Goal: Task Accomplishment & Management: Manage account settings

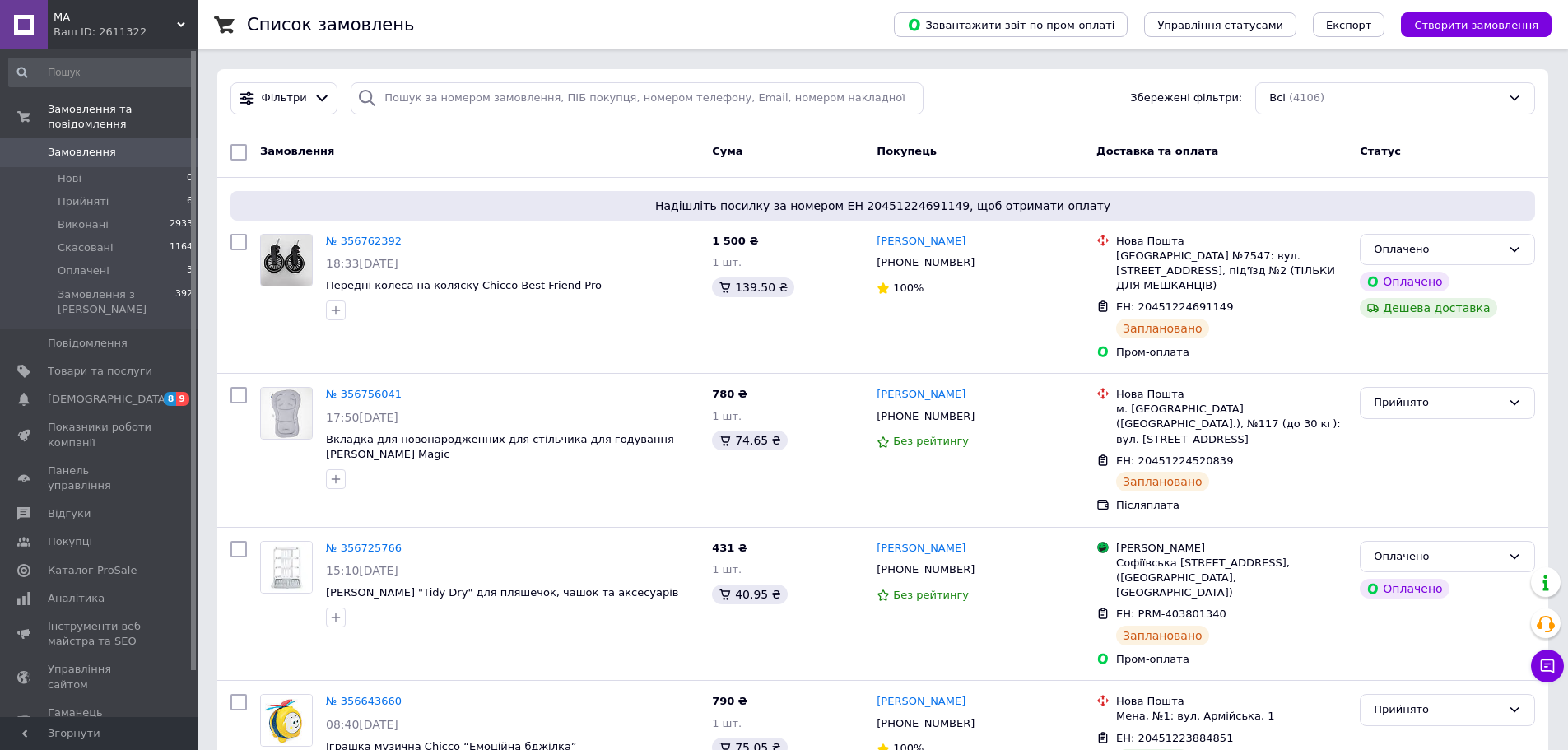
click at [108, 31] on div "Ваш ID: 2611322" at bounding box center [124, 32] width 144 height 14
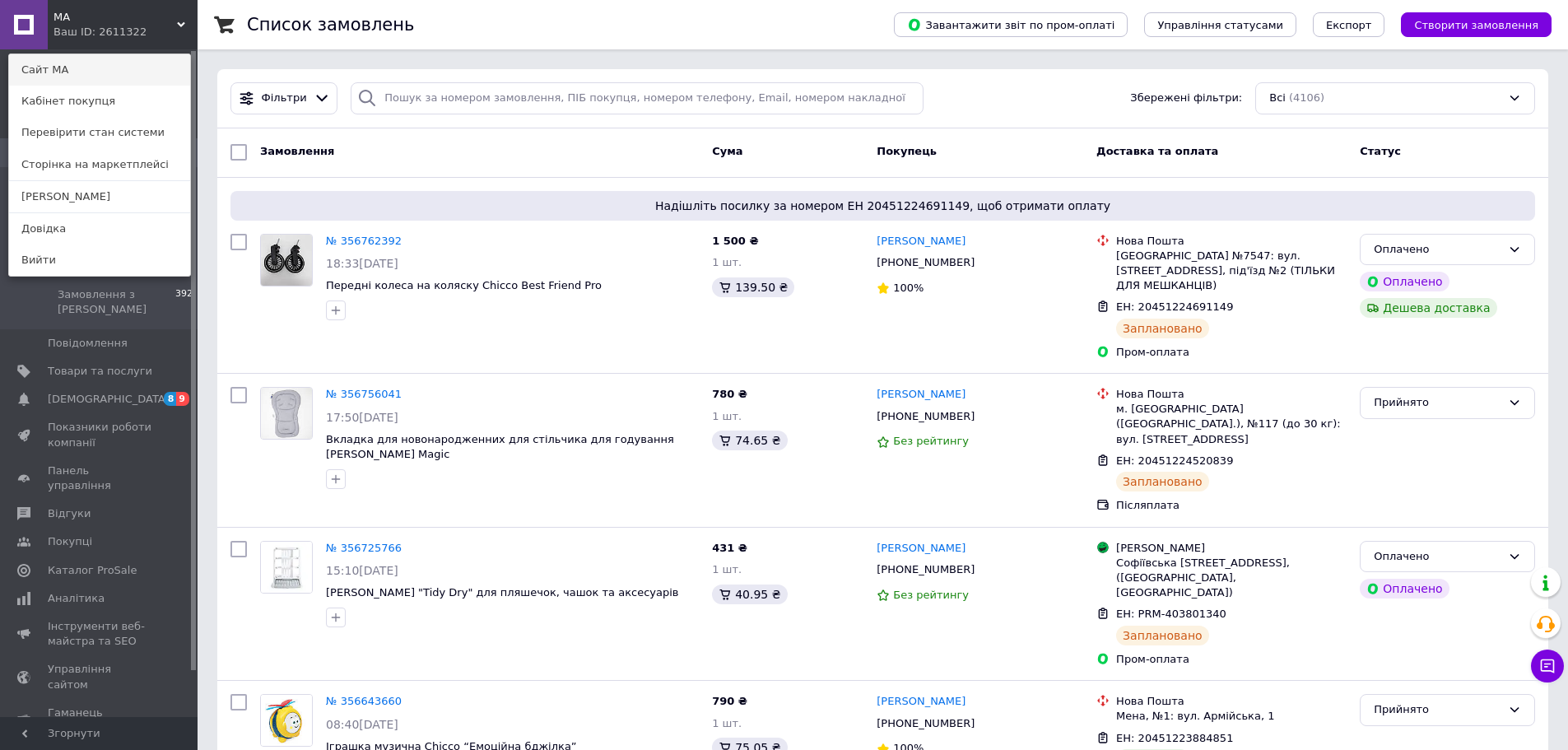
click at [82, 71] on link "Сайт МА" at bounding box center [99, 69] width 181 height 31
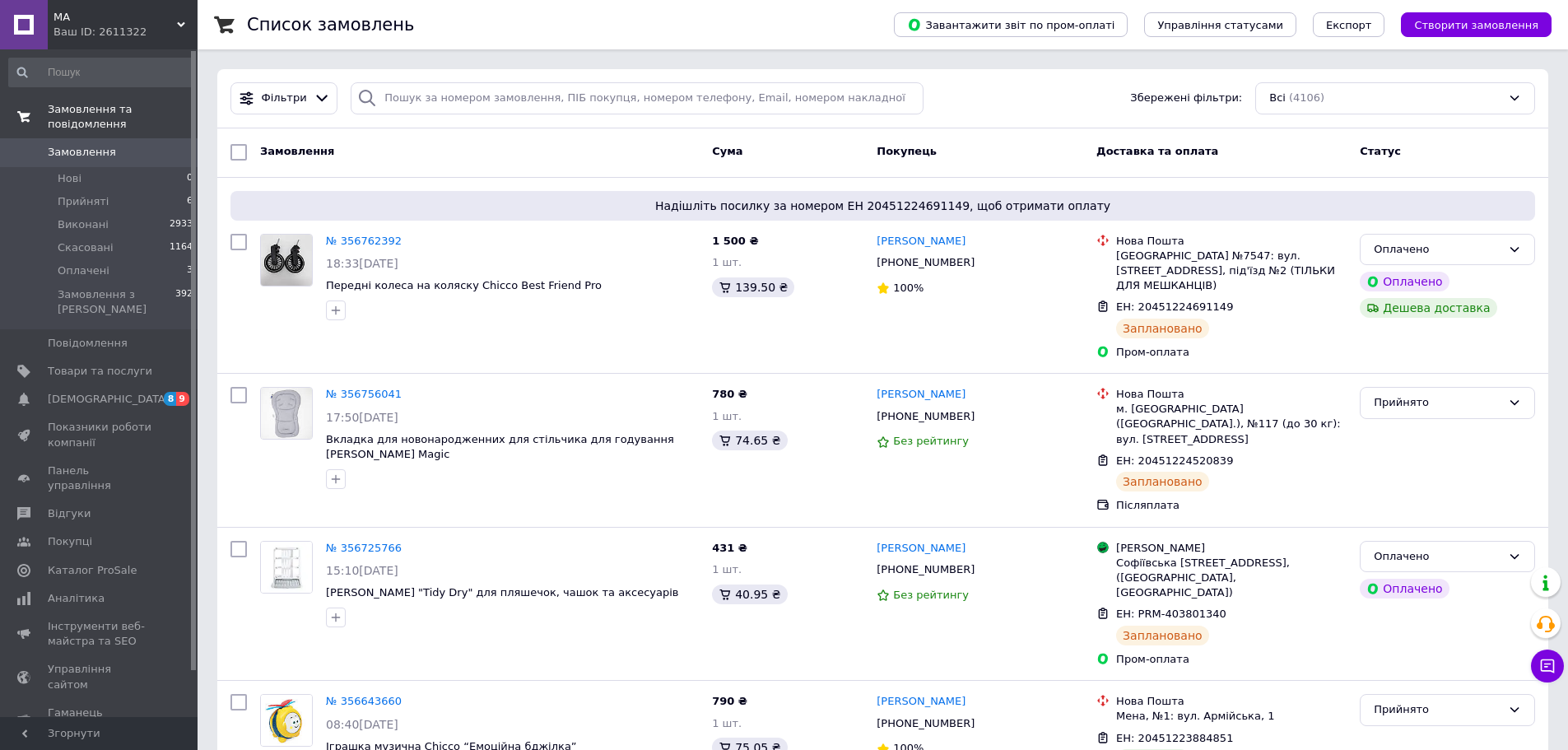
drag, startPoint x: 141, startPoint y: 103, endPoint x: 150, endPoint y: 101, distance: 9.2
click at [142, 103] on span "Замовлення та повідомлення" at bounding box center [122, 117] width 149 height 30
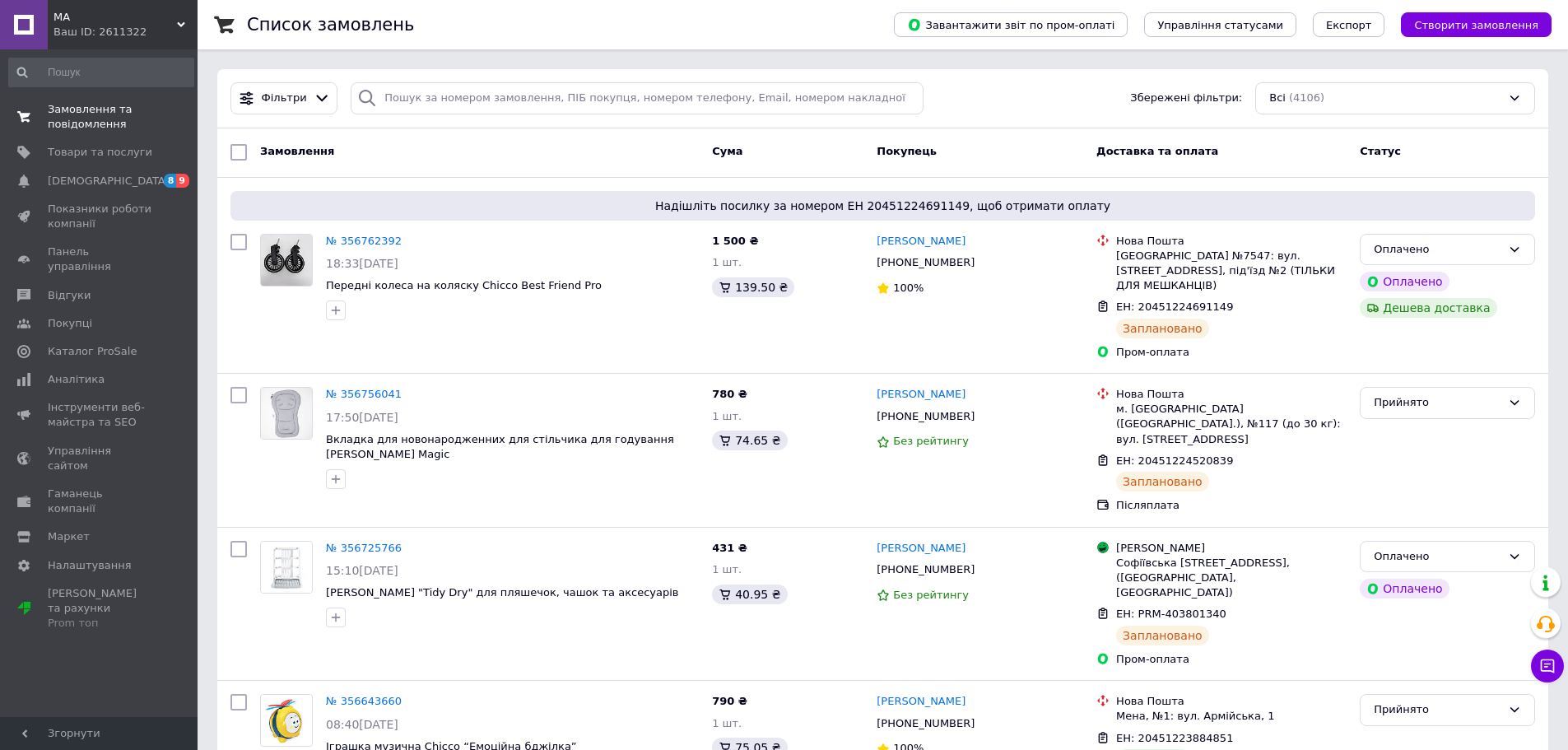
click at [108, 107] on span "Замовлення та повідомлення" at bounding box center [100, 117] width 104 height 30
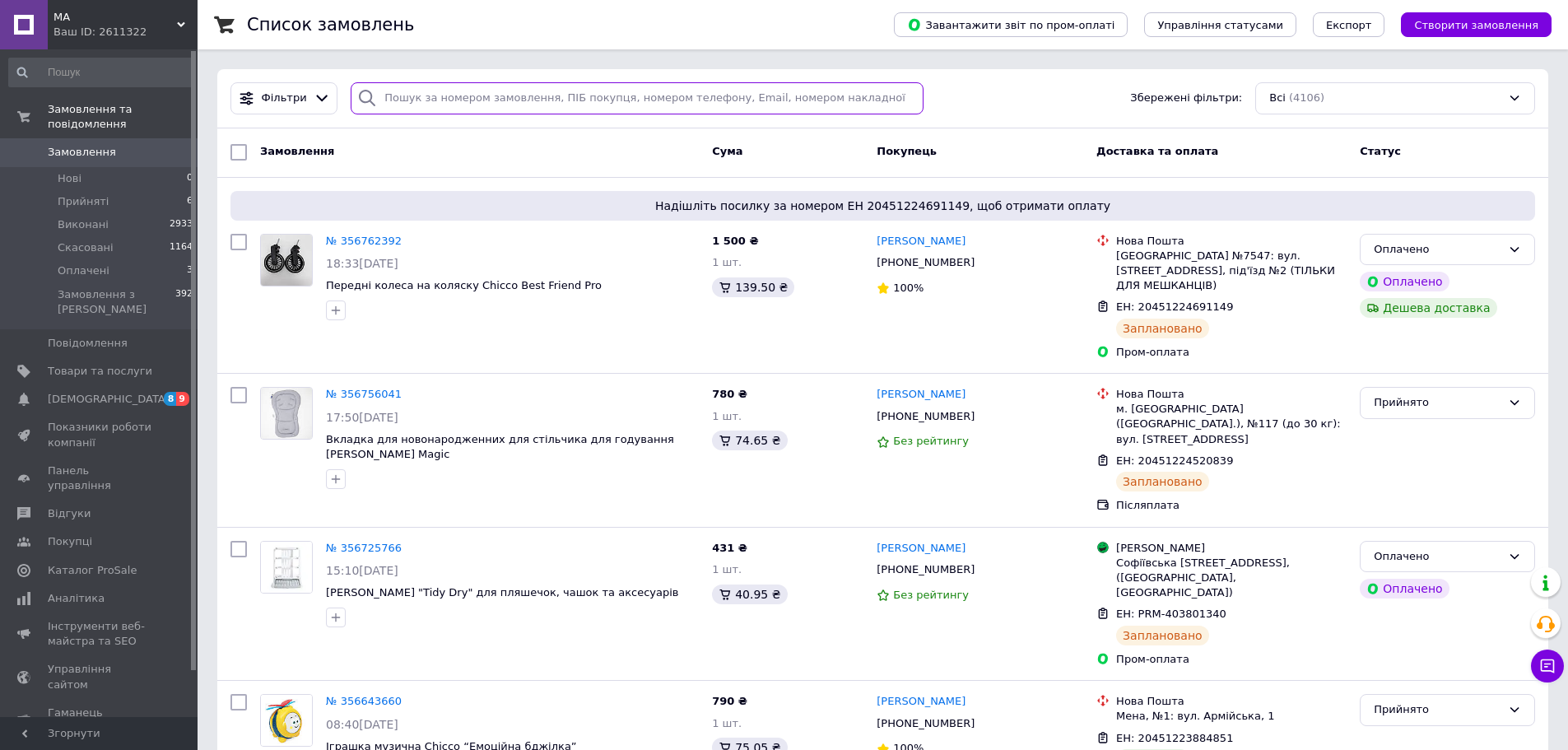
click at [430, 99] on input "search" at bounding box center [637, 97] width 573 height 32
paste input "ау.09711.00"
type input "ау.09711.00"
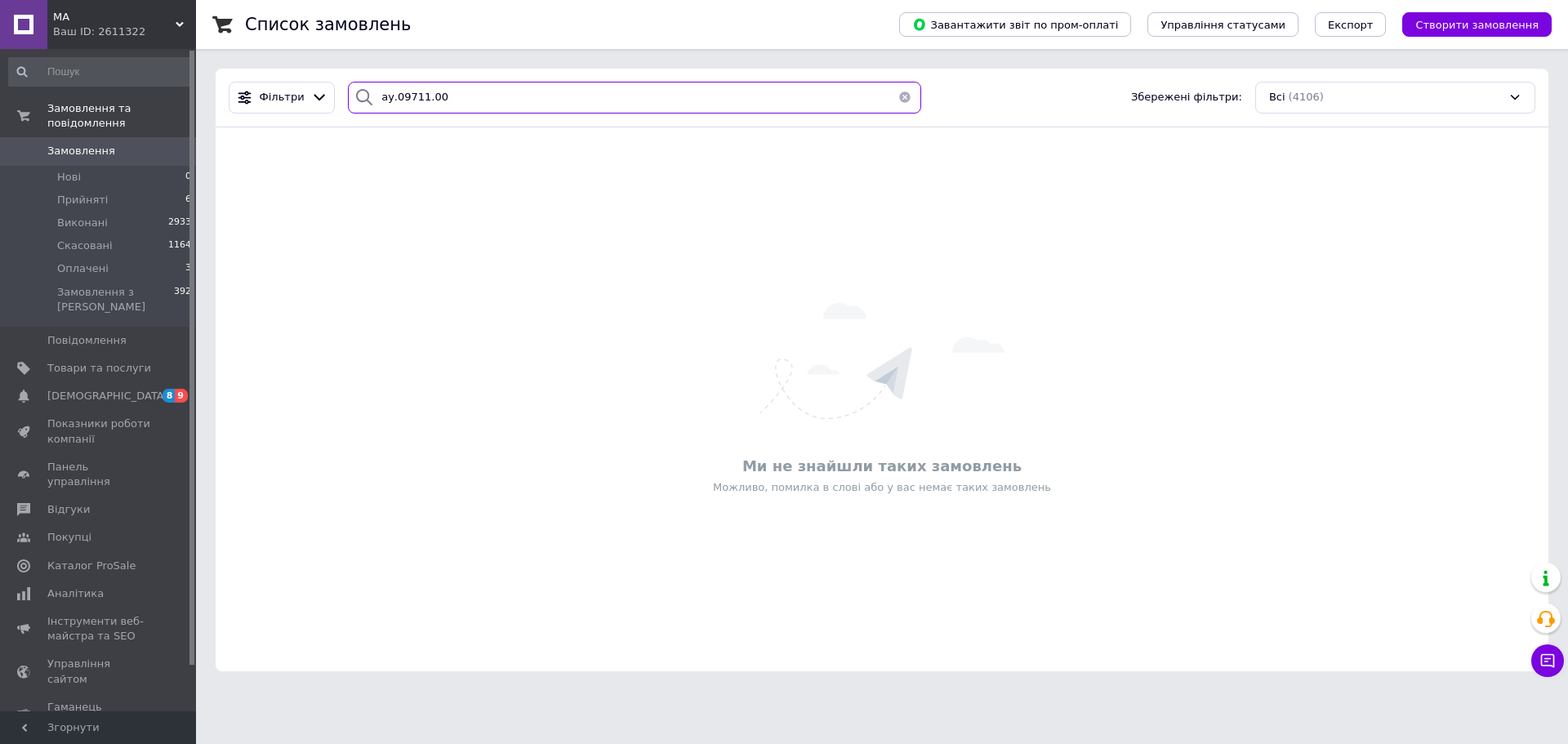
drag, startPoint x: 453, startPoint y: 98, endPoint x: 251, endPoint y: 130, distance: 204.5
click at [251, 130] on div "[PERSON_NAME].09711.00 Збережені фільтри: Всі (4106) Ми не знайшли таких замовл…" at bounding box center [881, 370] width 1333 height 602
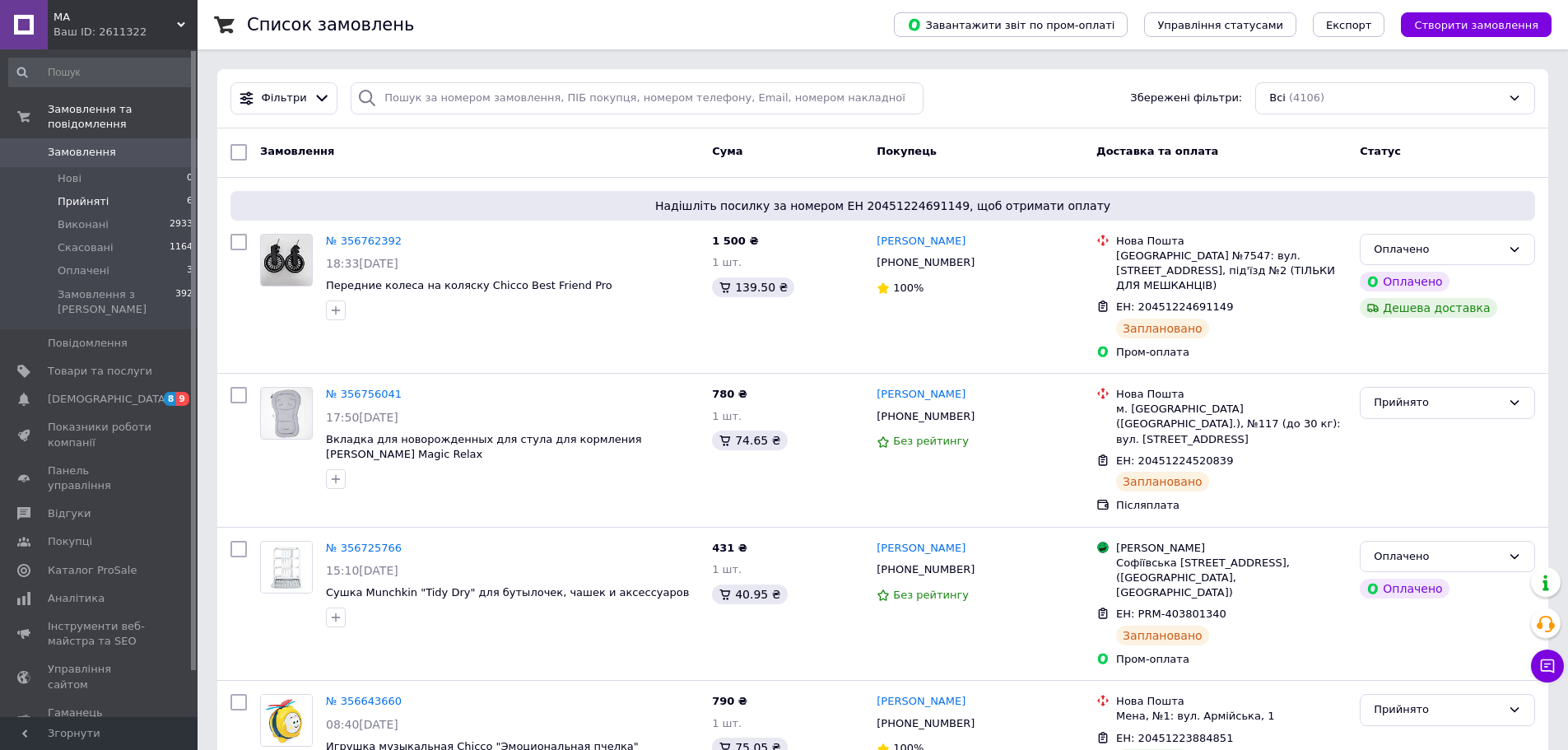
click at [93, 194] on span "Прийняті" at bounding box center [83, 201] width 51 height 14
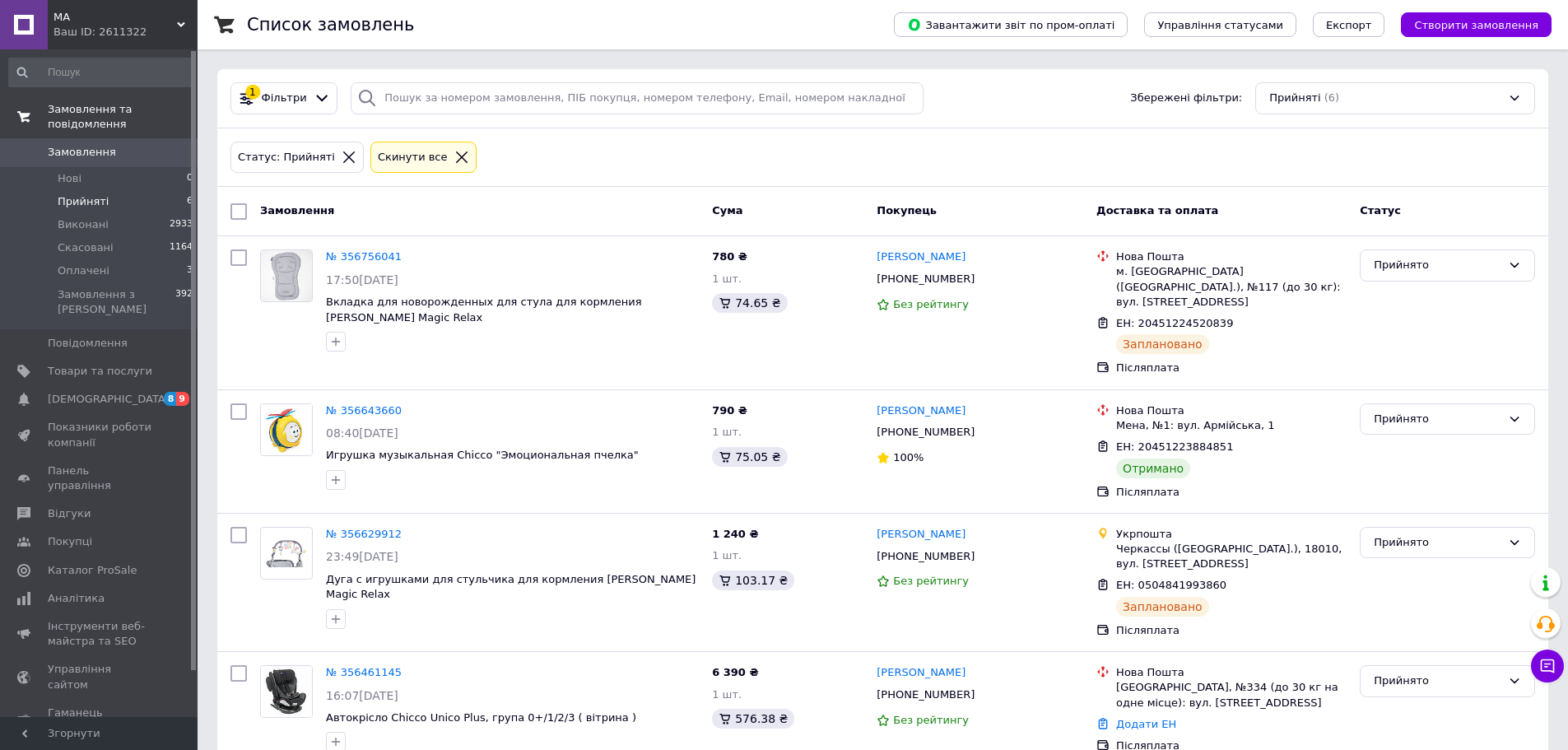
click at [146, 114] on span "Замовлення та повідомлення" at bounding box center [122, 117] width 149 height 30
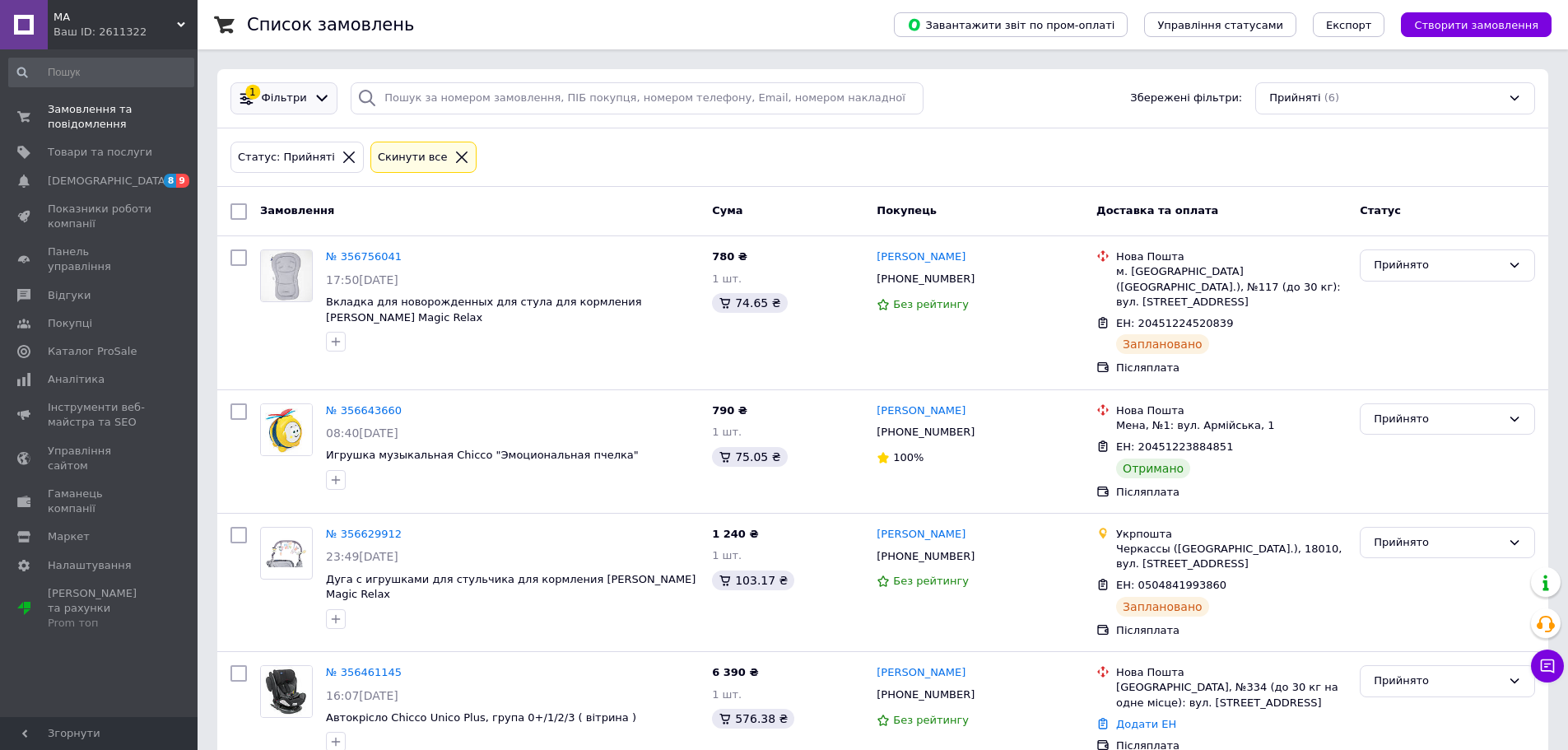
click at [327, 93] on div "1 Фільтри" at bounding box center [284, 97] width 107 height 32
click at [451, 155] on div at bounding box center [462, 156] width 21 height 14
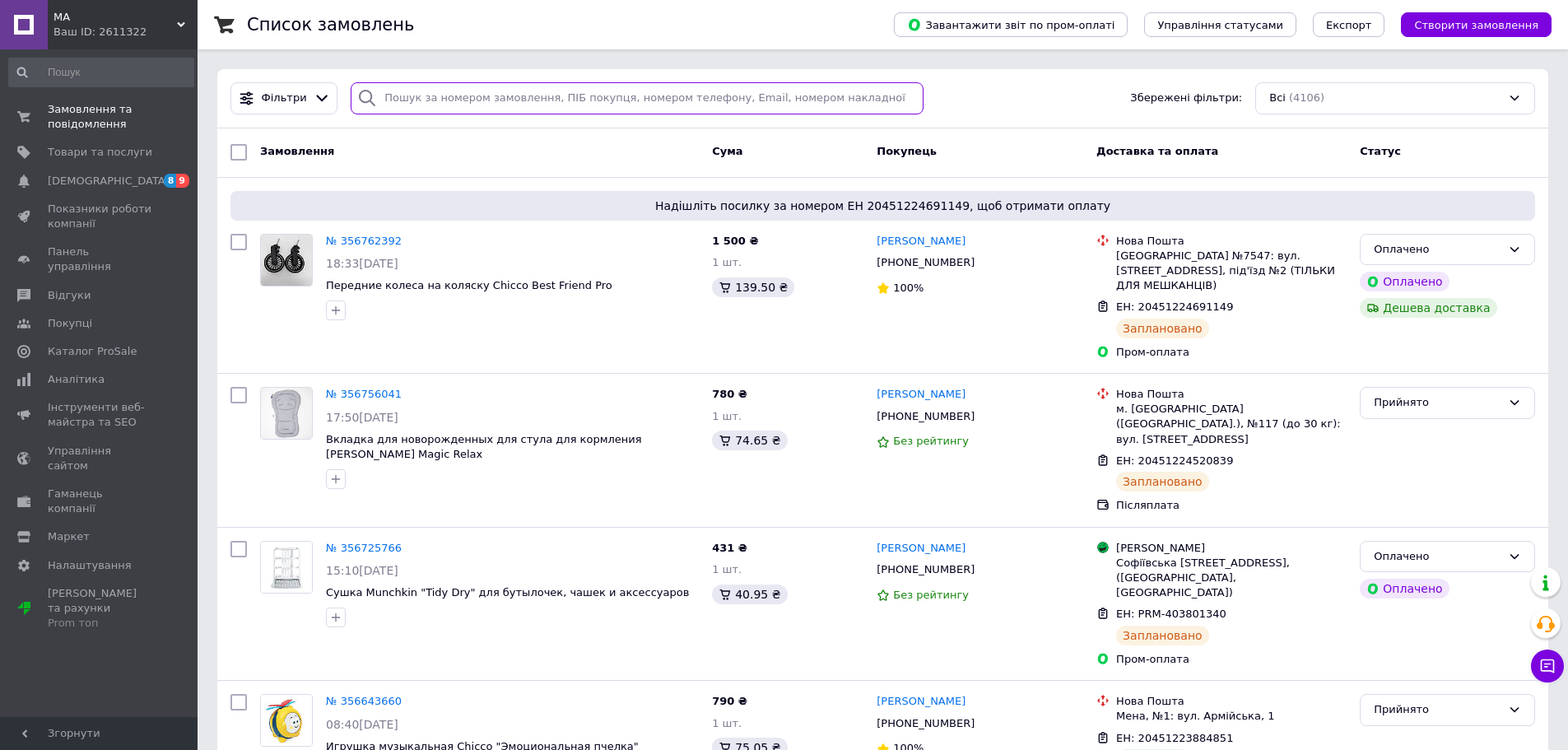
click at [414, 95] on input "search" at bounding box center [637, 97] width 573 height 32
click at [95, 153] on span "Товари та послуги" at bounding box center [100, 151] width 104 height 14
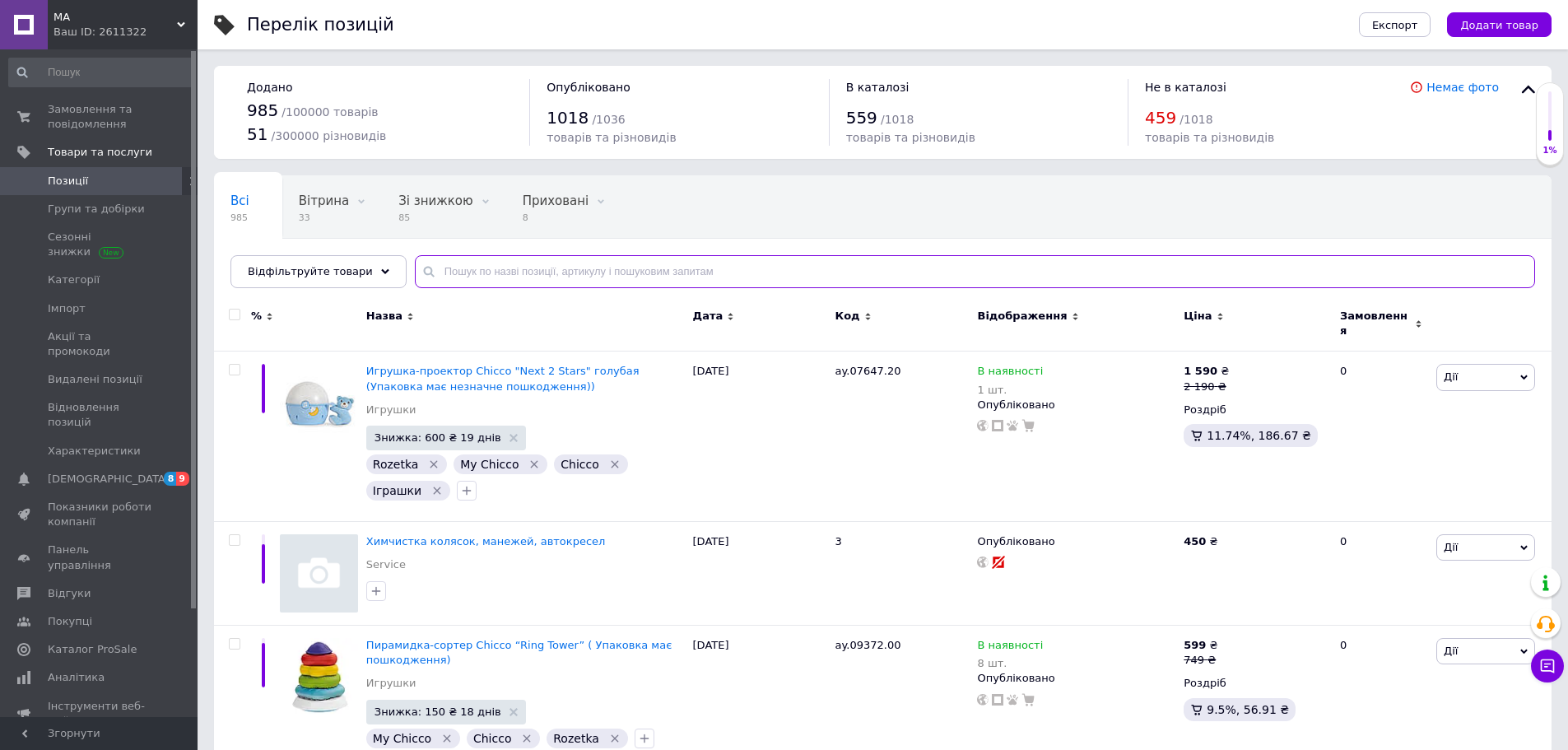
click at [480, 271] on input "text" at bounding box center [975, 272] width 1121 height 33
paste input "Іграшка-дзиґа "Динозаврик ""
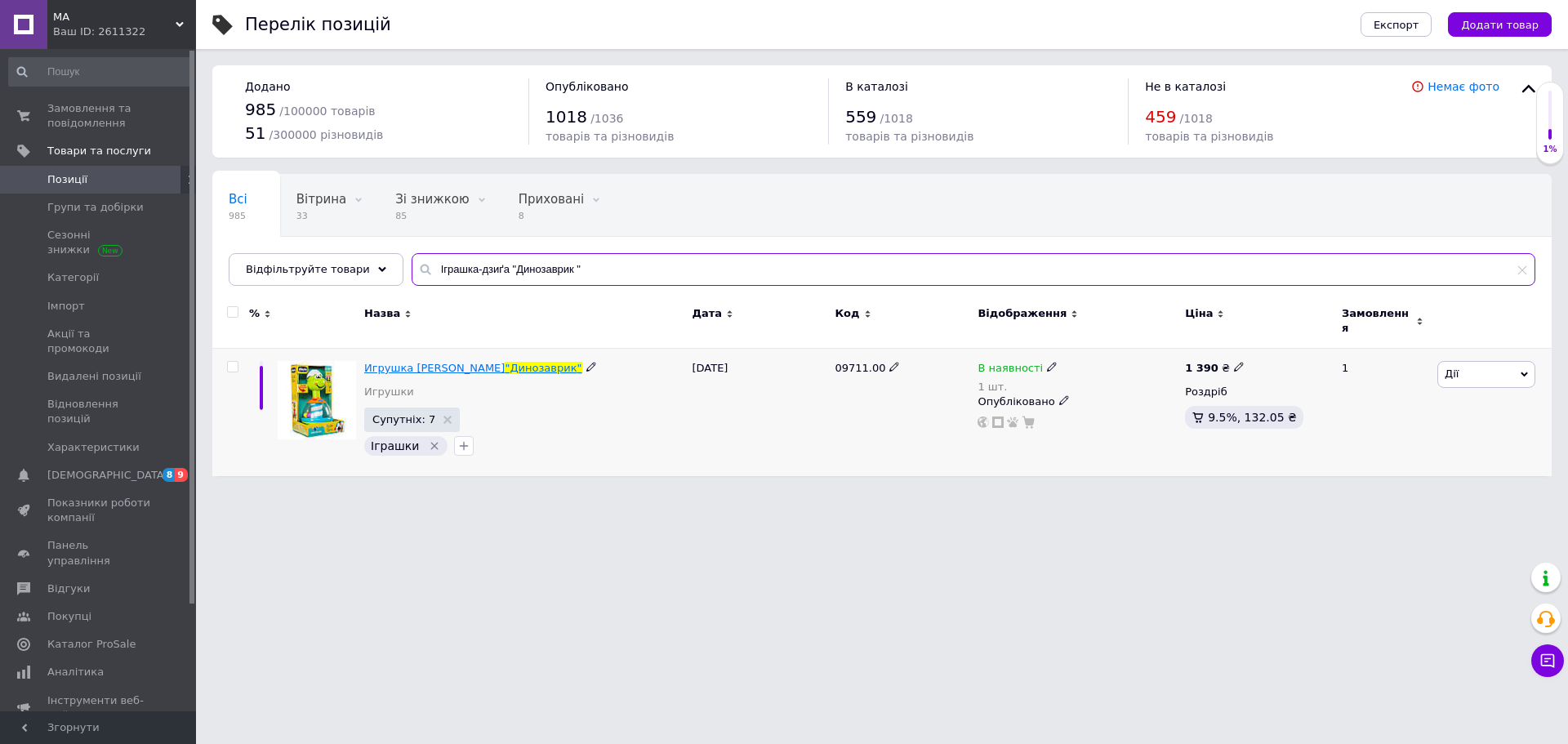
type input "Іграшка-дзиґа "Динозаврик ""
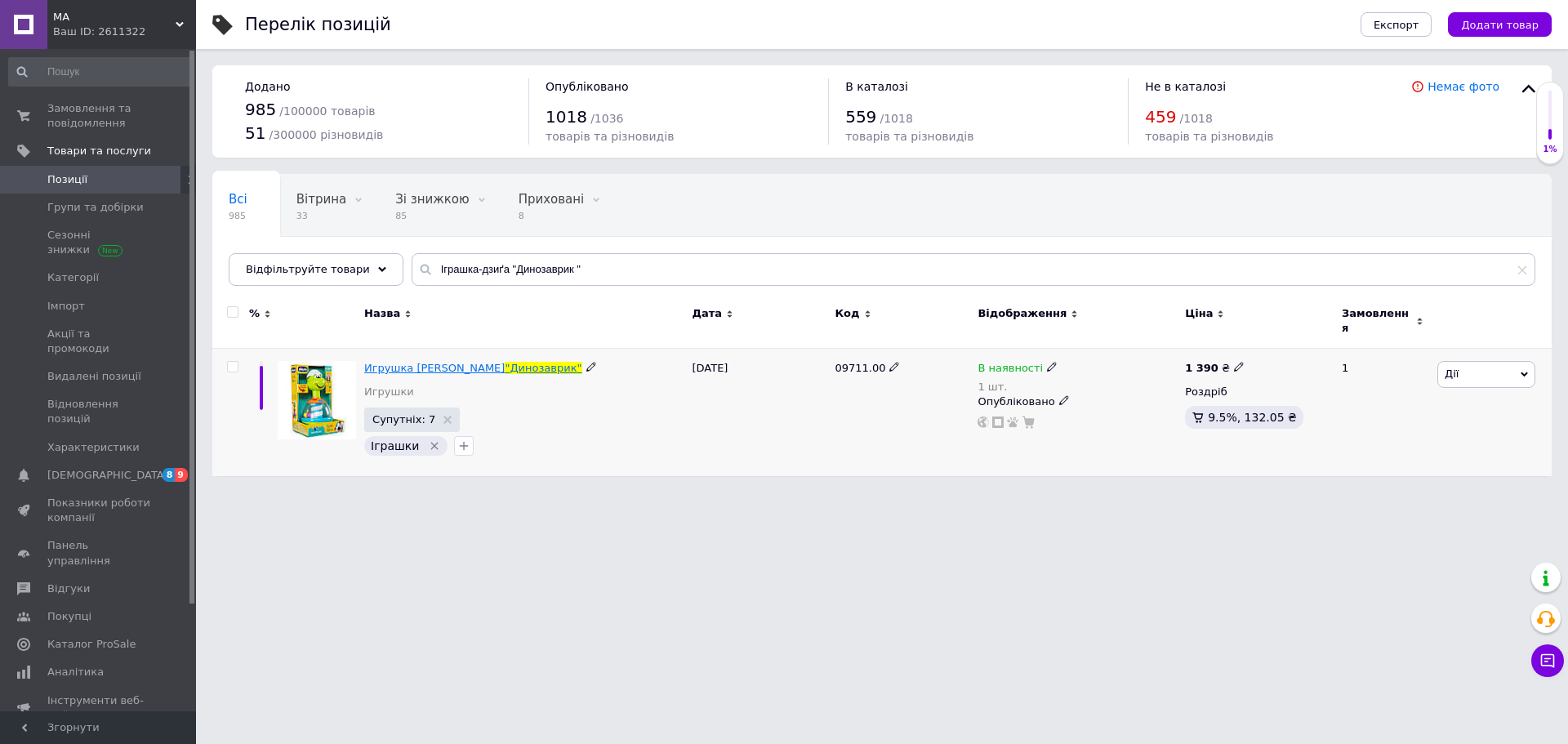
click at [426, 361] on span "Игрушка [PERSON_NAME]" at bounding box center [434, 367] width 141 height 12
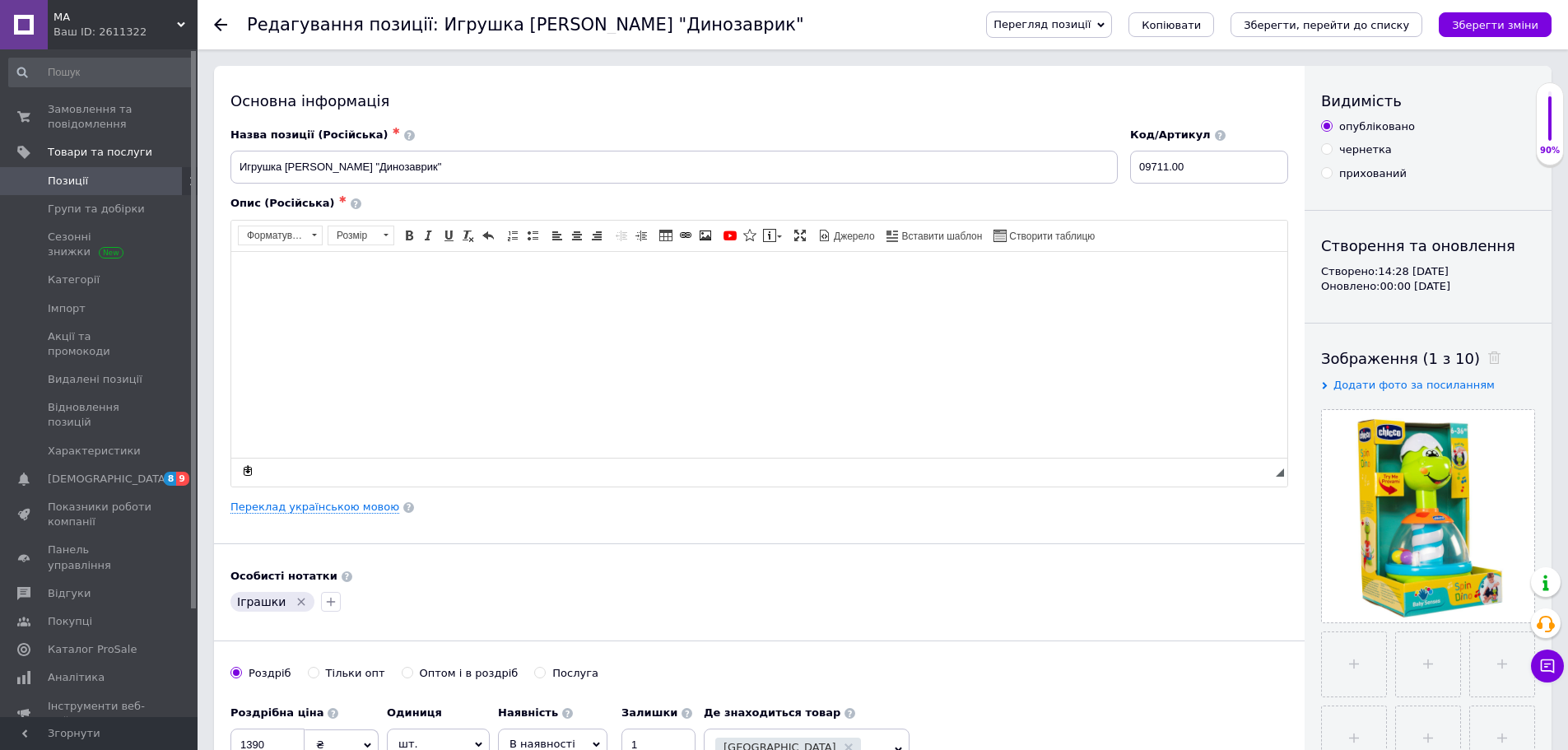
drag, startPoint x: 1003, startPoint y: 315, endPoint x: 988, endPoint y: 329, distance: 20.5
click at [1002, 301] on html at bounding box center [759, 276] width 1056 height 50
click at [1199, 168] on input "09711.00" at bounding box center [1209, 167] width 158 height 33
drag, startPoint x: 1199, startPoint y: 167, endPoint x: 1039, endPoint y: 233, distance: 173.1
click at [1061, 206] on div "Назва позиції (Російська) ✱ Игрушка юла Chicco "Динозаврик" Код/Артикул 09711.0…" at bounding box center [759, 307] width 1058 height 359
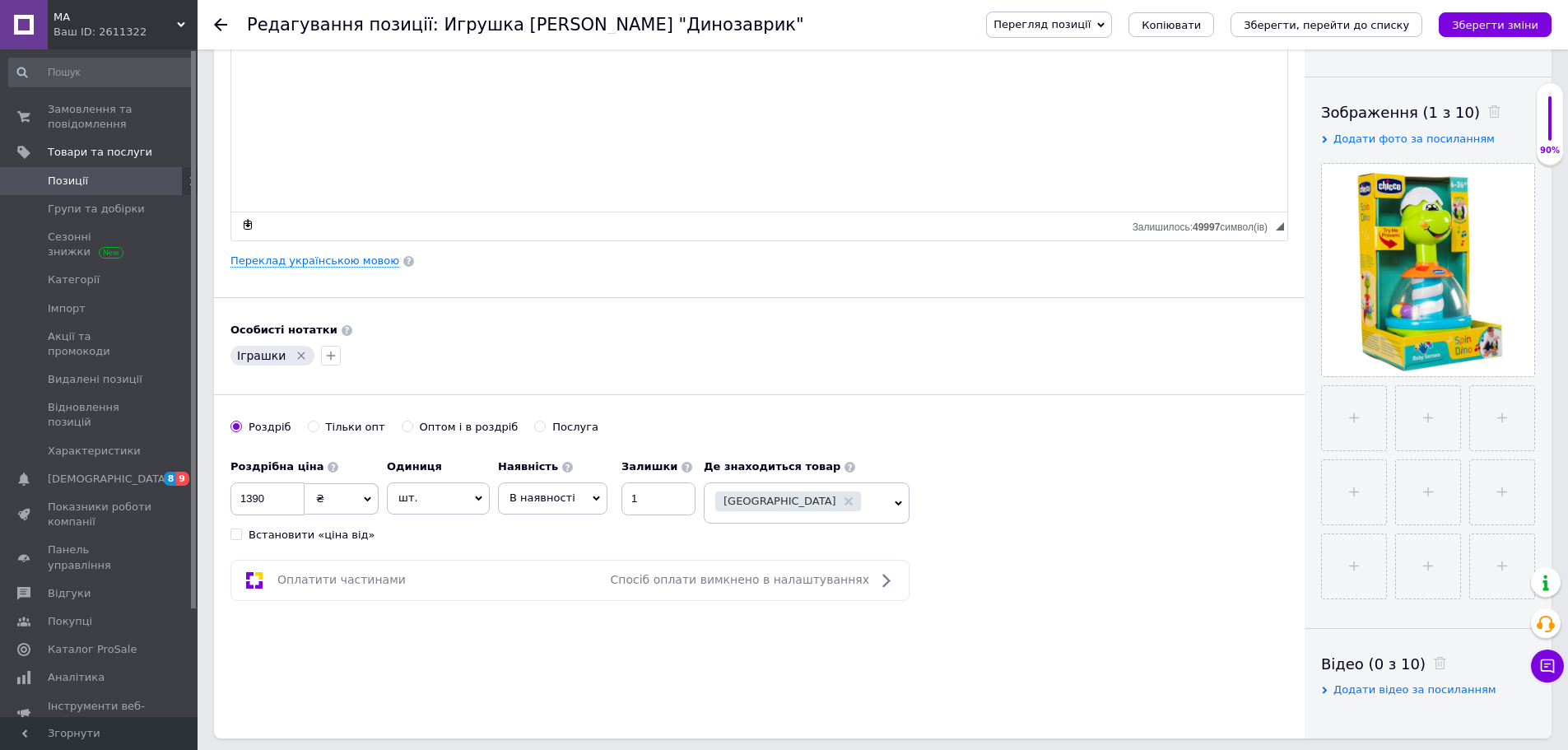
scroll to position [247, 0]
click at [568, 497] on span "В наявності" at bounding box center [553, 496] width 110 height 31
drag, startPoint x: 549, startPoint y: 536, endPoint x: 568, endPoint y: 522, distance: 23.6
click at [558, 527] on li "Немає в наявності" at bounding box center [553, 538] width 108 height 38
click at [663, 492] on input "1" at bounding box center [689, 497] width 74 height 33
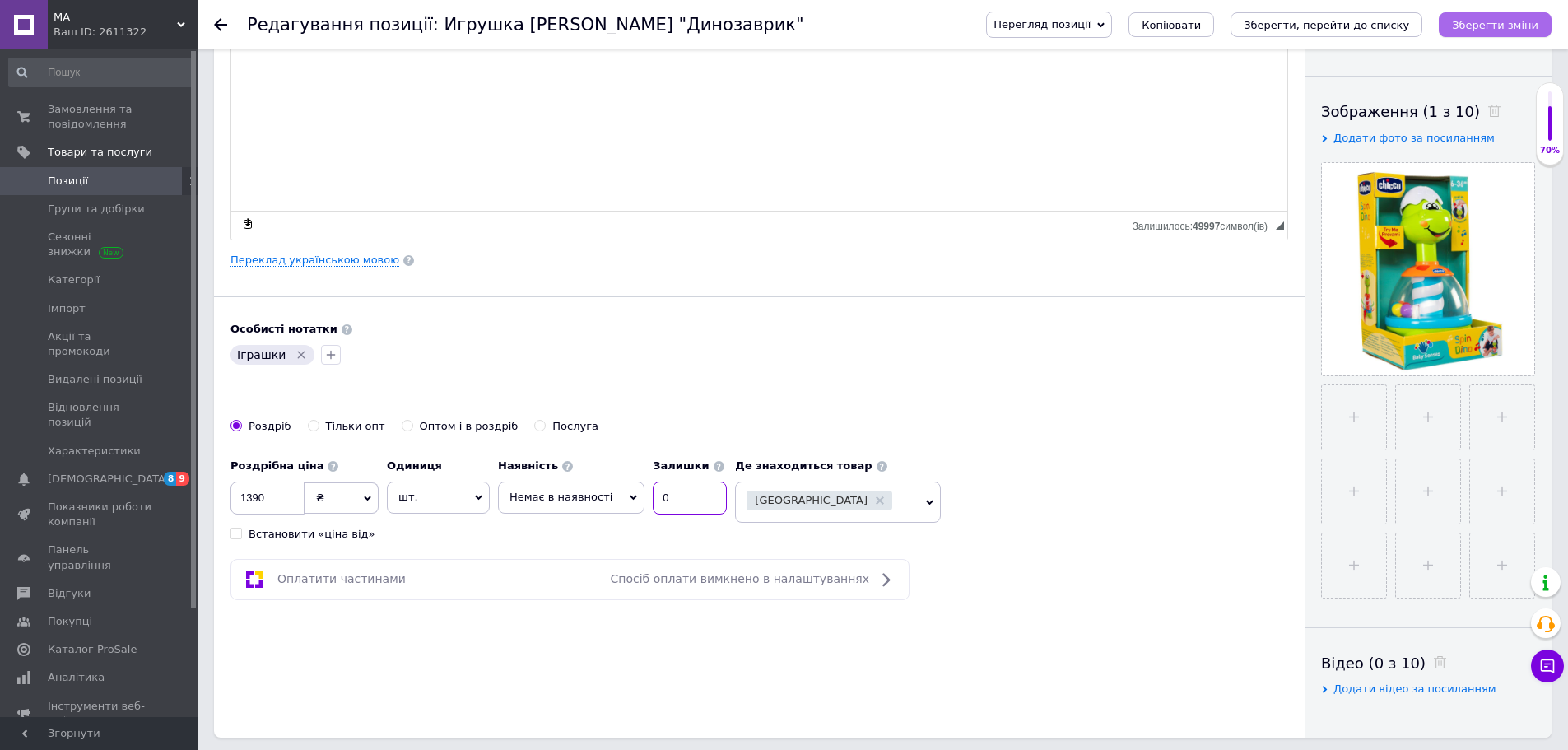
type input "0"
click at [1487, 17] on button "Зберегти зміни" at bounding box center [1495, 25] width 113 height 25
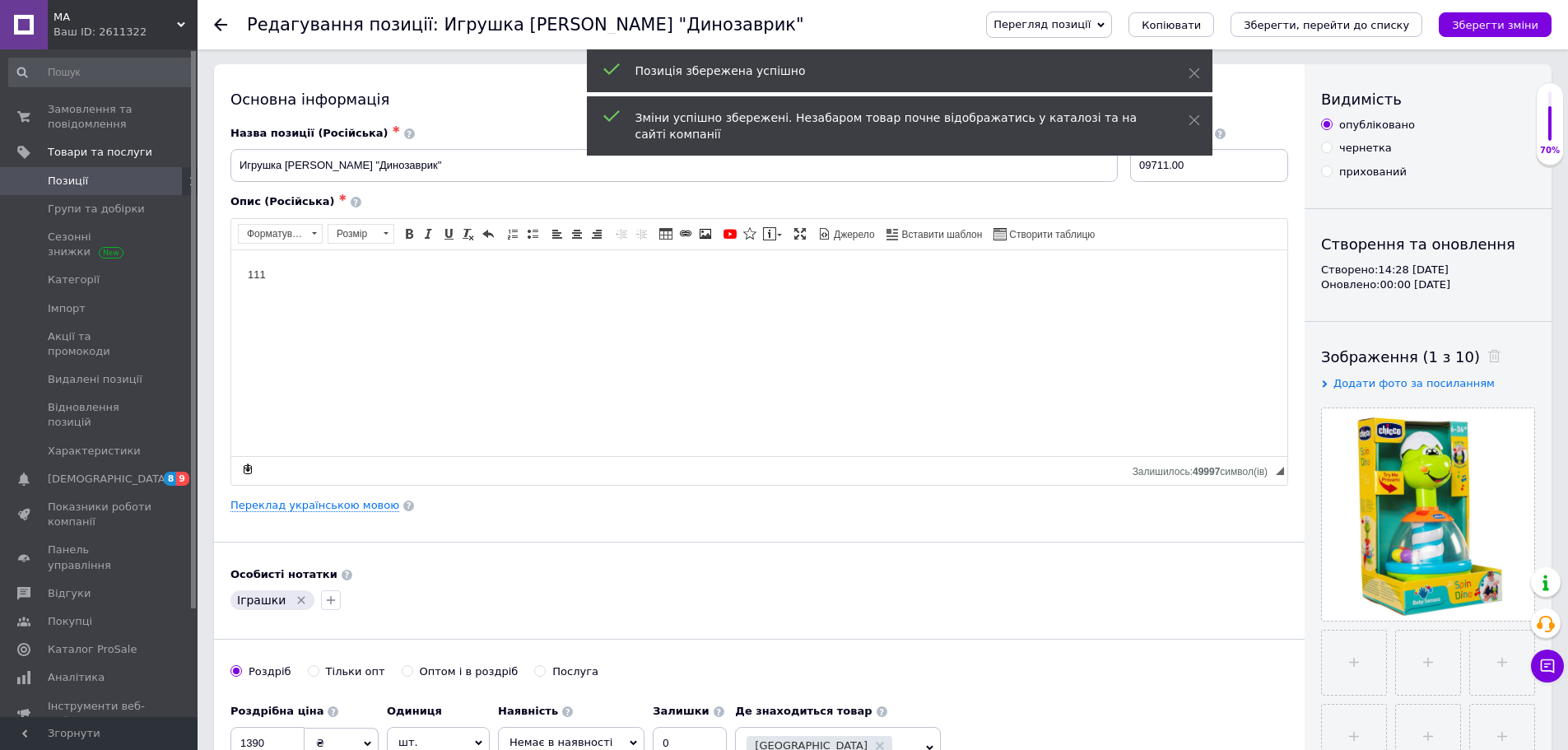
scroll to position [0, 0]
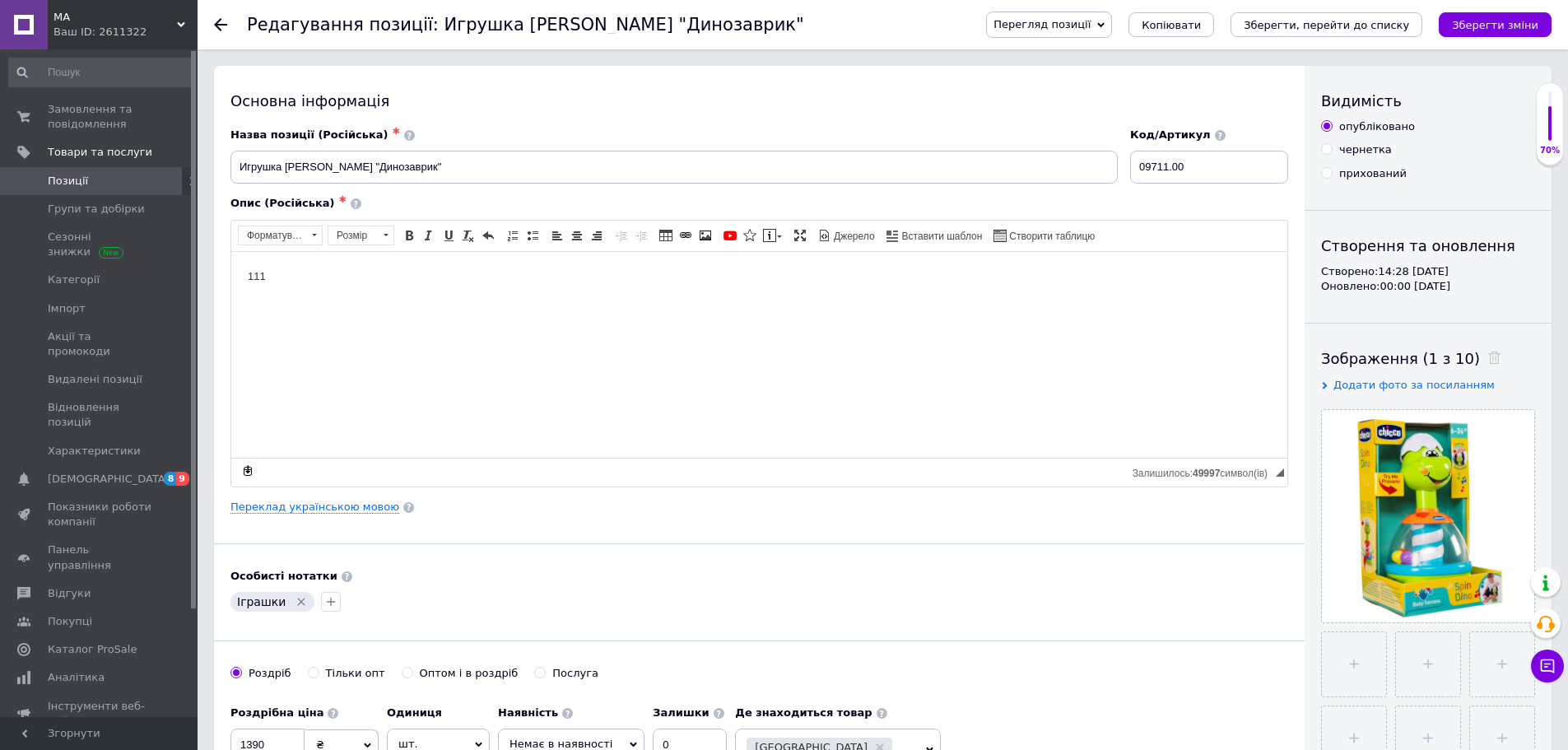
click at [221, 16] on div at bounding box center [230, 24] width 33 height 49
click at [215, 27] on icon at bounding box center [221, 25] width 14 height 13
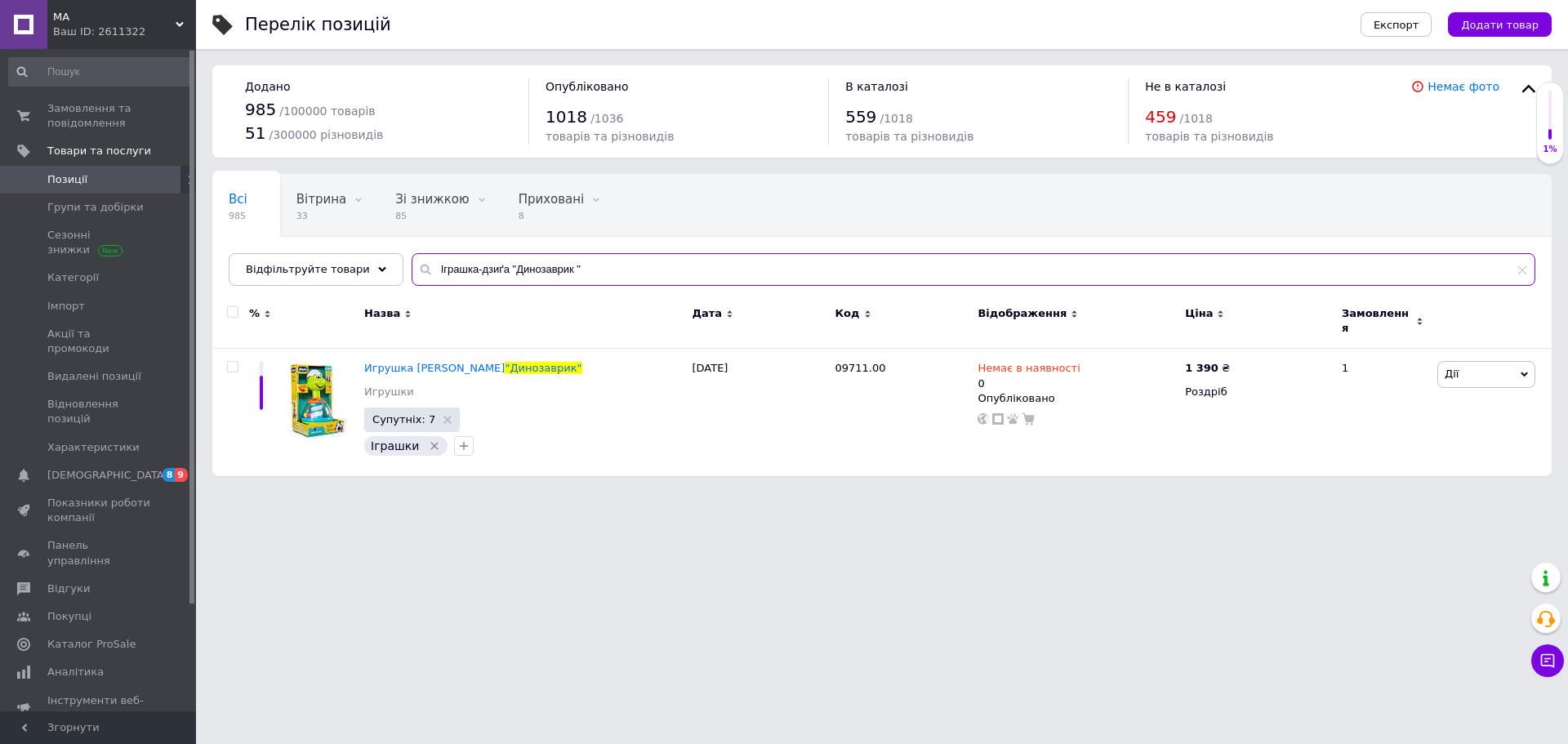
click at [578, 274] on input "Іграшка-дзиґа "Динозаврик "" at bounding box center [973, 270] width 1124 height 33
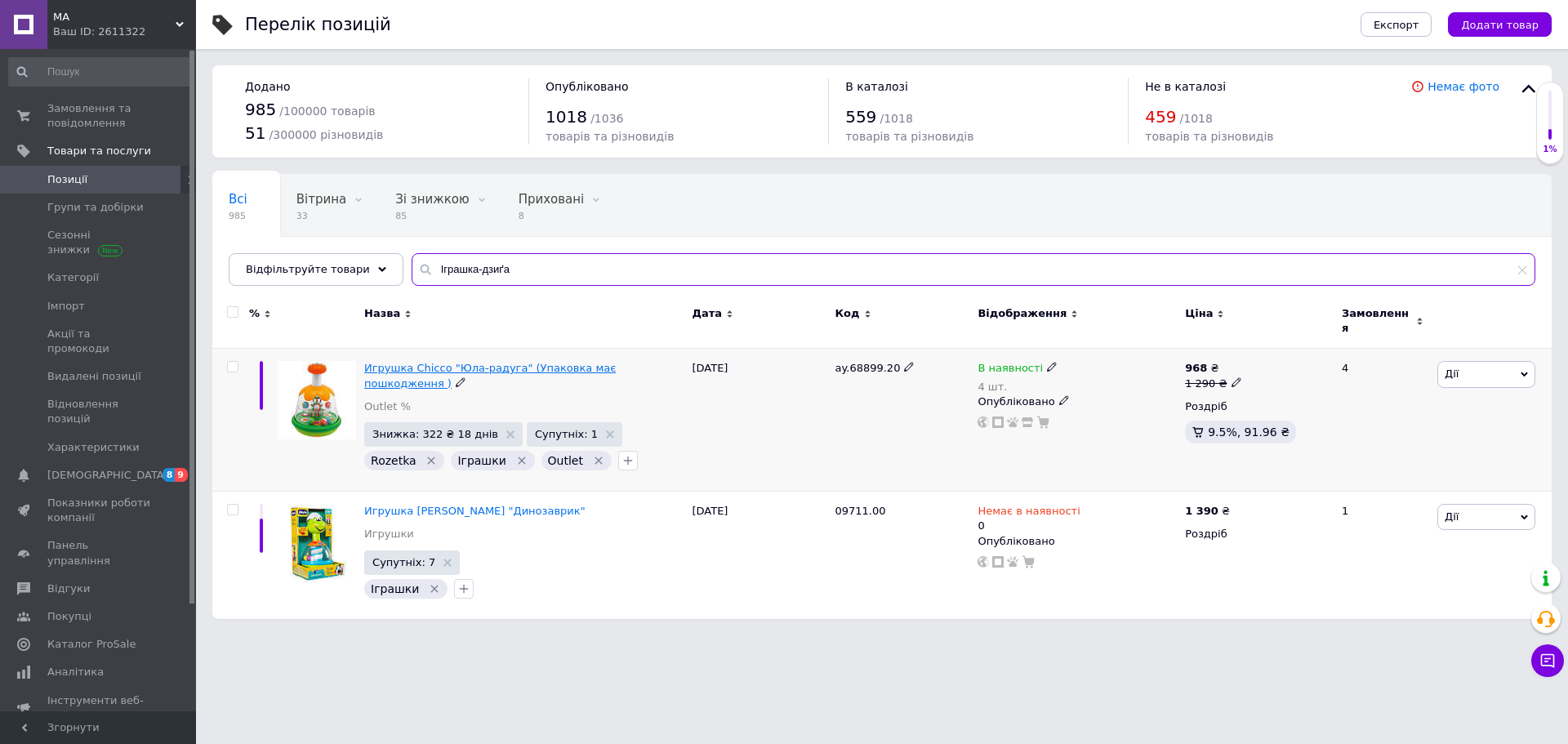
type input "Іграшка-дзиґа"
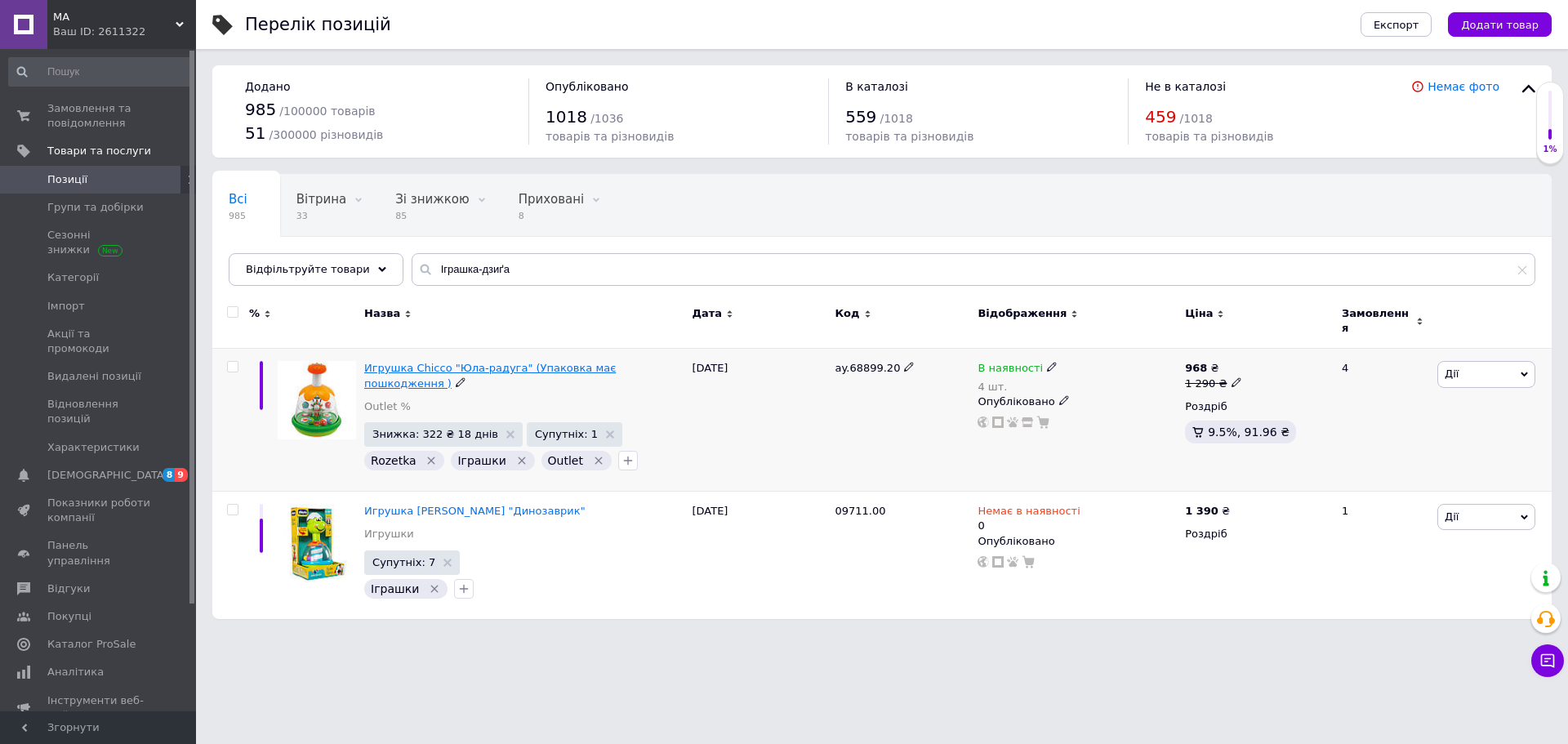
click at [438, 361] on span "Игрушка Chicco "Юла-радуга" (Упаковка має пошкодження )" at bounding box center [490, 375] width 252 height 27
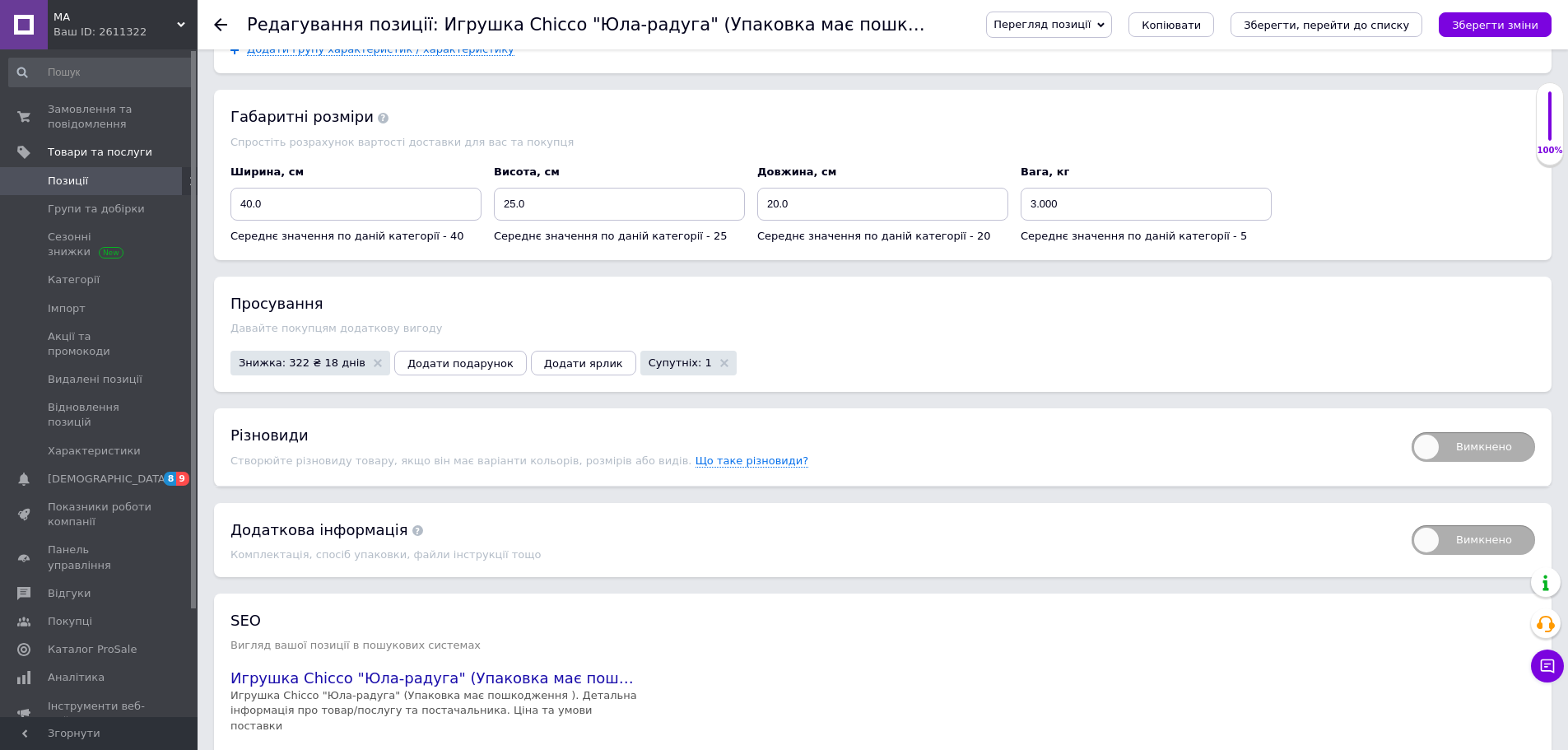
scroll to position [1379, 0]
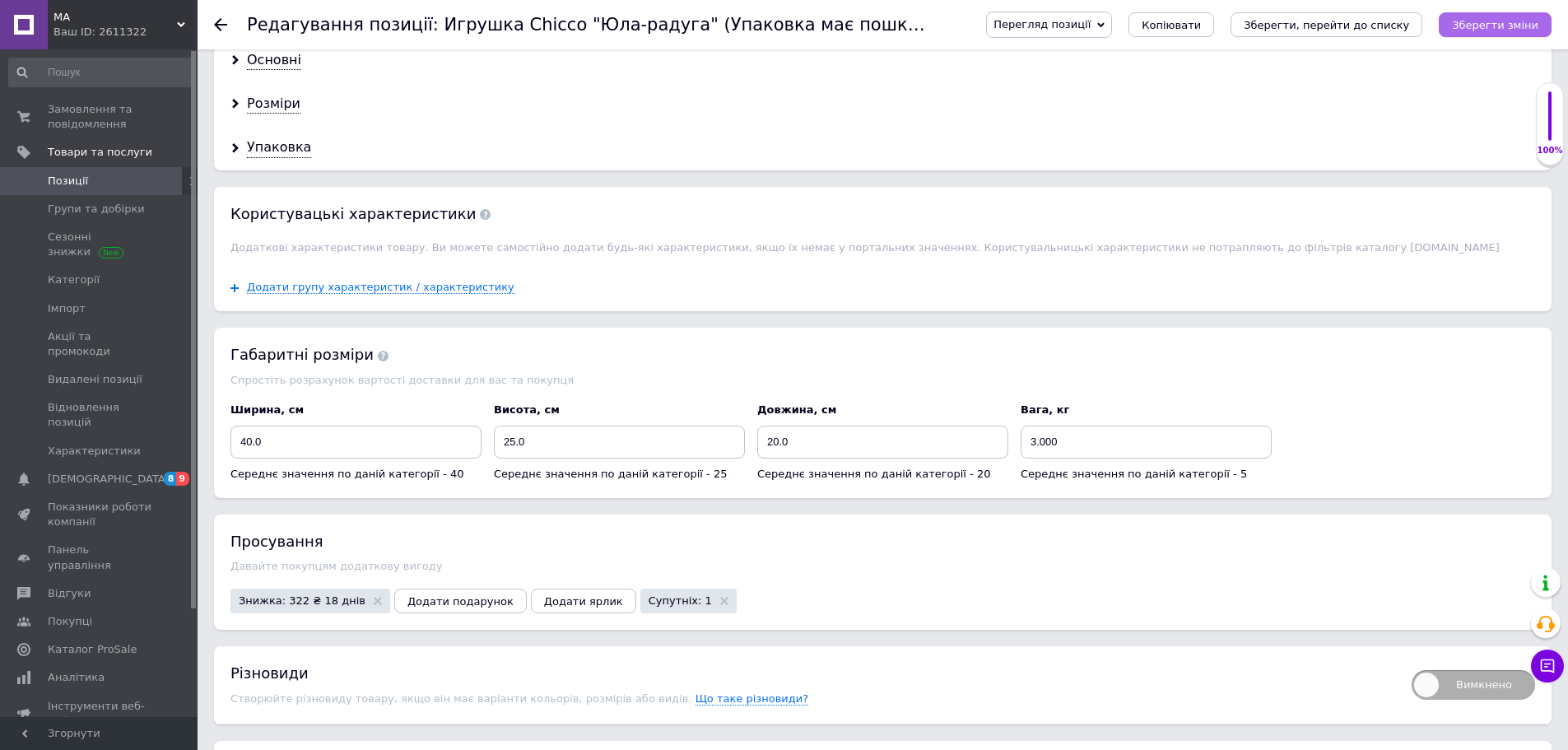
drag, startPoint x: 1504, startPoint y: 23, endPoint x: 1486, endPoint y: 35, distance: 21.6
click at [1503, 25] on icon "Зберегти зміни" at bounding box center [1496, 25] width 87 height 13
drag, startPoint x: 225, startPoint y: 28, endPoint x: 314, endPoint y: 34, distance: 89.2
click at [226, 29] on icon at bounding box center [221, 25] width 14 height 13
